Goal: Navigation & Orientation: Find specific page/section

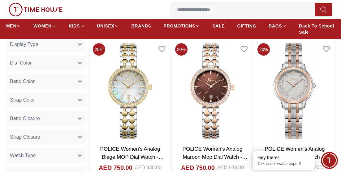
scroll to position [279, 0]
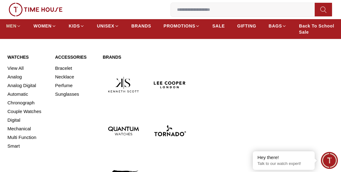
click at [15, 27] on span "MEN" at bounding box center [11, 26] width 10 height 6
click at [166, 128] on img at bounding box center [169, 130] width 41 height 41
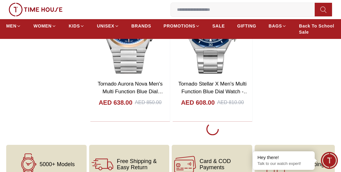
scroll to position [1300, 0]
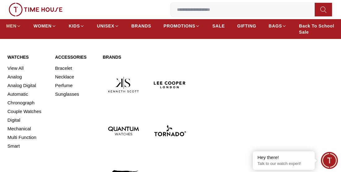
click at [11, 25] on span "MEN" at bounding box center [11, 26] width 10 height 6
click at [170, 88] on img at bounding box center [169, 84] width 41 height 41
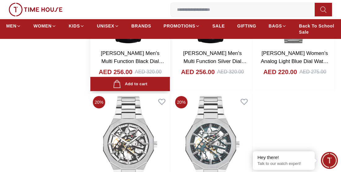
scroll to position [1114, 0]
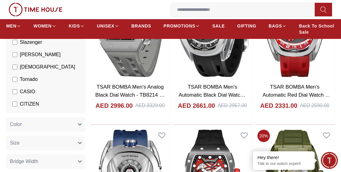
scroll to position [209, 0]
